Goal: Find specific fact: Find specific fact

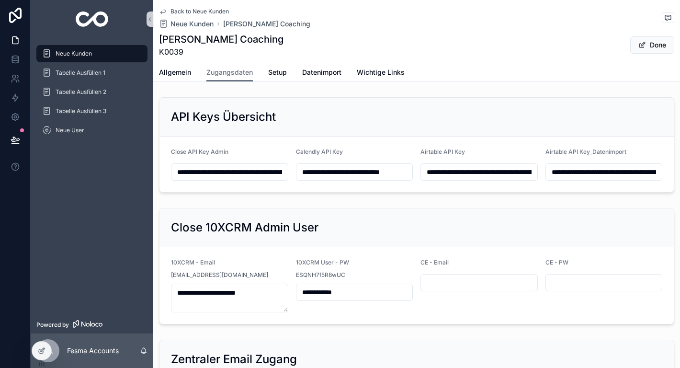
scroll to position [464, 0]
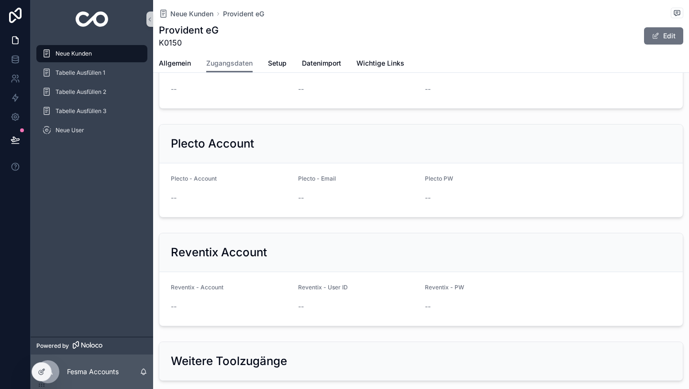
scroll to position [1002, 0]
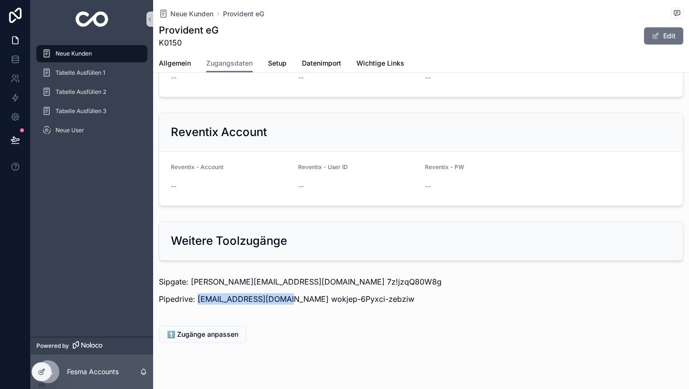
drag, startPoint x: 282, startPoint y: 279, endPoint x: 199, endPoint y: 280, distance: 82.8
click at [198, 293] on p "Pipedrive: info@provident-eg.com wokjep-6Pyxci-zebziw" at bounding box center [421, 298] width 525 height 11
copy p "info@provident-eg.com"
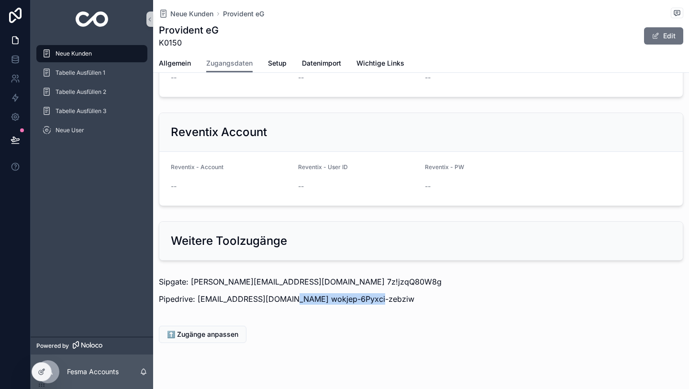
drag, startPoint x: 376, startPoint y: 282, endPoint x: 285, endPoint y: 280, distance: 91.0
click at [285, 293] on p "Pipedrive: info@provident-eg.com wokjep-6Pyxci-zebziw" at bounding box center [421, 298] width 525 height 11
copy p "wokjep-6Pyxci-zebziw"
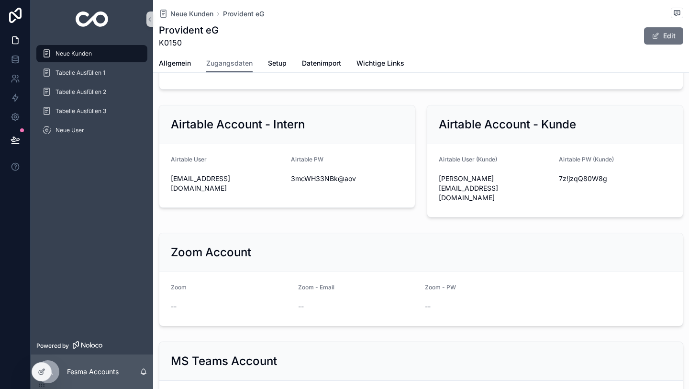
scroll to position [551, 0]
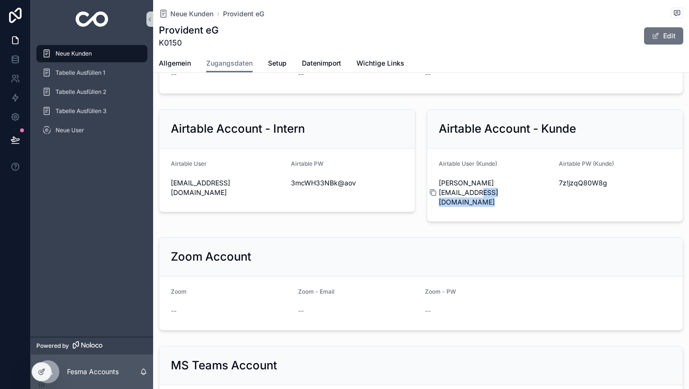
drag, startPoint x: 536, startPoint y: 187, endPoint x: 442, endPoint y: 186, distance: 94.3
click at [442, 186] on div "d.beyer@provident-eg.com" at bounding box center [495, 192] width 113 height 29
click at [436, 189] on icon "scrollable content" at bounding box center [433, 193] width 8 height 8
click at [572, 188] on div "7z!jzqQ80W8g" at bounding box center [615, 182] width 113 height 15
click at [572, 187] on span "7z!jzqQ80W8g" at bounding box center [615, 183] width 113 height 10
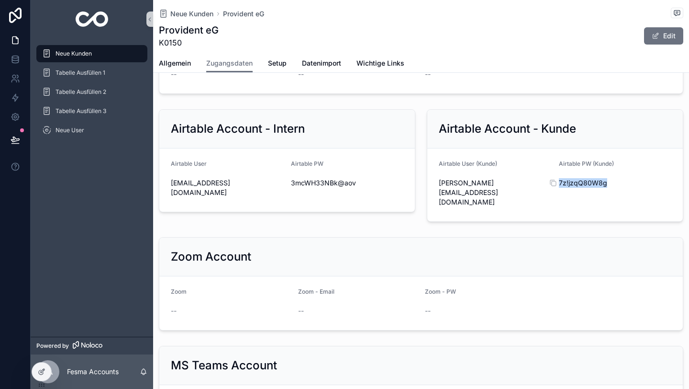
click at [572, 187] on span "7z!jzqQ80W8g" at bounding box center [615, 183] width 113 height 10
copy div "7z!jzqQ80W8g"
